Goal: Check status: Check status

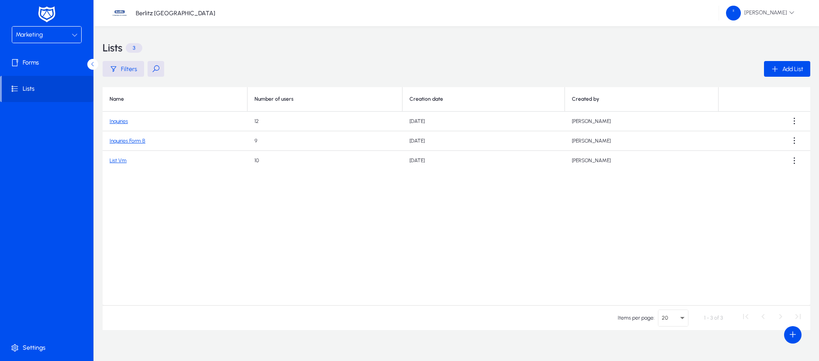
click at [123, 141] on link "Inquiries Form B" at bounding box center [128, 141] width 36 height 6
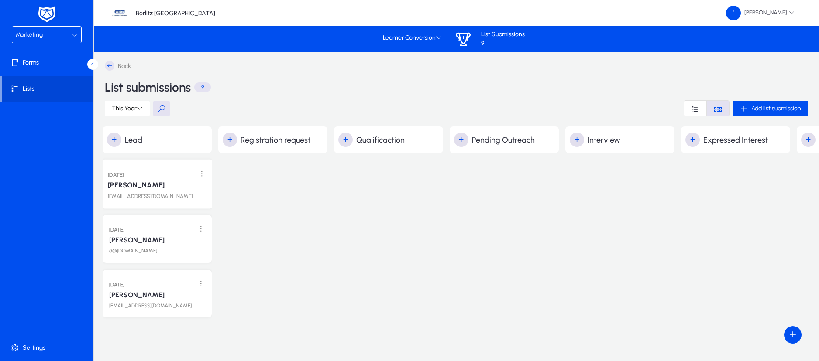
click at [161, 188] on div "[PERSON_NAME]" at bounding box center [157, 184] width 99 height 10
click at [131, 111] on span "This Year" at bounding box center [124, 108] width 25 height 7
click at [161, 110] on div at bounding box center [409, 180] width 819 height 361
click at [165, 110] on button at bounding box center [161, 109] width 17 height 16
click at [164, 189] on div "[PERSON_NAME]" at bounding box center [157, 184] width 99 height 10
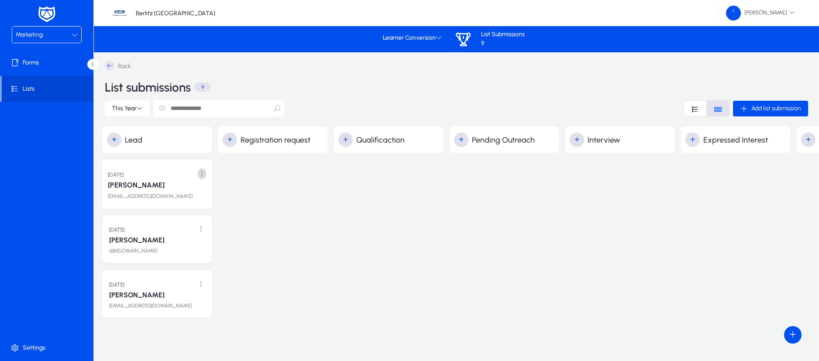
click at [203, 171] on span at bounding box center [202, 174] width 18 height 18
click at [319, 216] on div at bounding box center [409, 180] width 819 height 361
